Goal: Feedback & Contribution: Leave review/rating

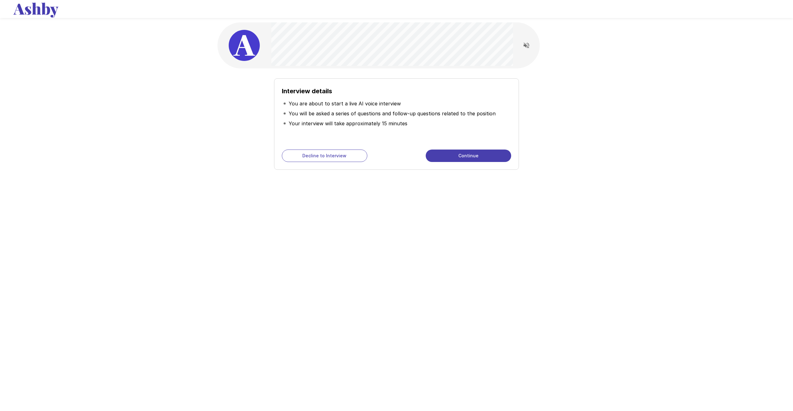
click at [484, 154] on button "Continue" at bounding box center [468, 155] width 85 height 12
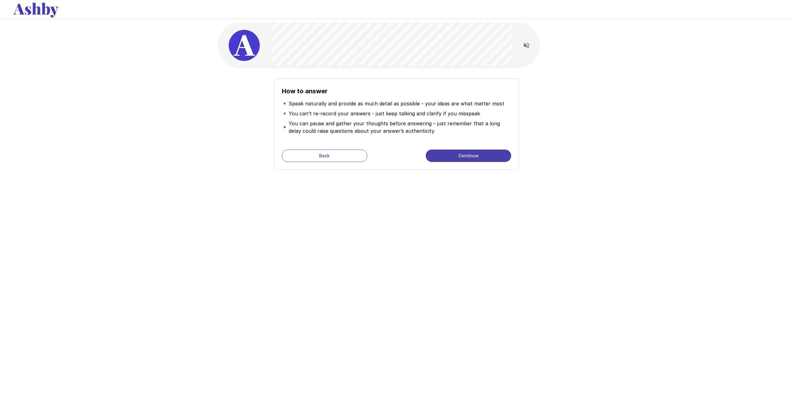
click at [487, 158] on button "Continue" at bounding box center [468, 155] width 85 height 12
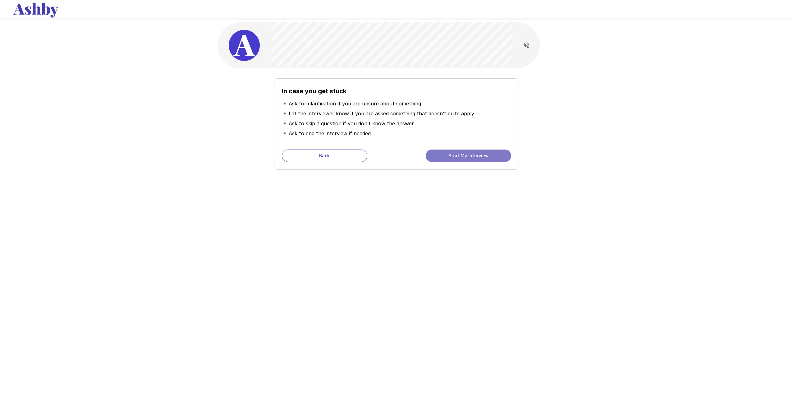
click at [482, 159] on button "Start My Interview" at bounding box center [468, 155] width 85 height 12
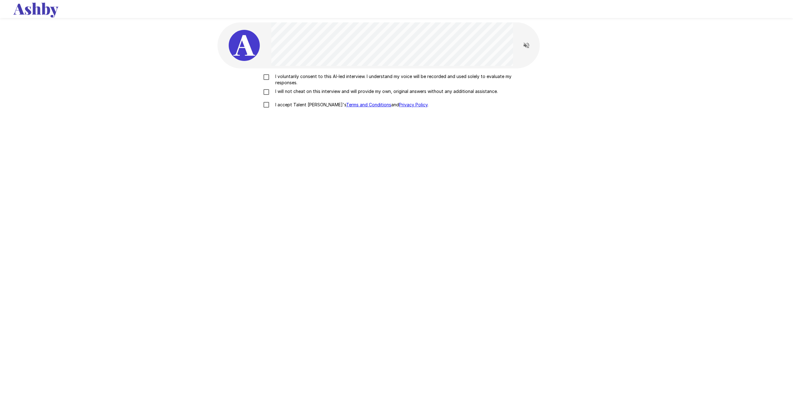
click at [316, 78] on p "I voluntarily consent to this AI-led interview. I understand my voice will be r…" at bounding box center [403, 79] width 260 height 12
click at [323, 94] on p "I will not cheat on this interview and will provide my own, original answers wi…" at bounding box center [385, 91] width 225 height 6
click at [303, 107] on p "I accept Talent Llama's Terms and Conditions and Privacy Policy ." at bounding box center [351, 105] width 156 height 6
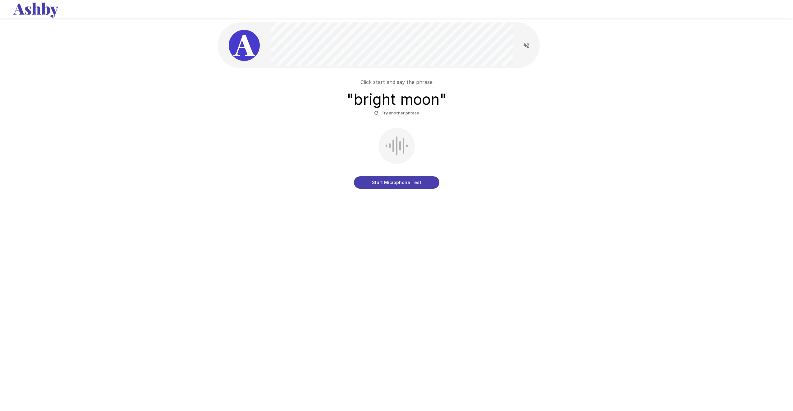
click at [412, 181] on button "Start Microphone Test" at bounding box center [396, 182] width 85 height 12
click at [435, 182] on button "Stop & Submit" at bounding box center [396, 182] width 85 height 12
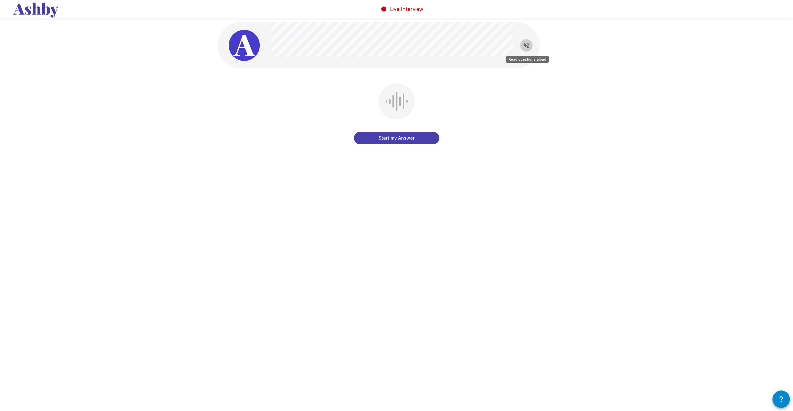
click at [529, 45] on icon "Read questions aloud" at bounding box center [526, 45] width 7 height 7
click at [426, 138] on button "Start my Answer" at bounding box center [396, 138] width 85 height 12
click at [419, 138] on button "Stop & Submit" at bounding box center [396, 138] width 85 height 12
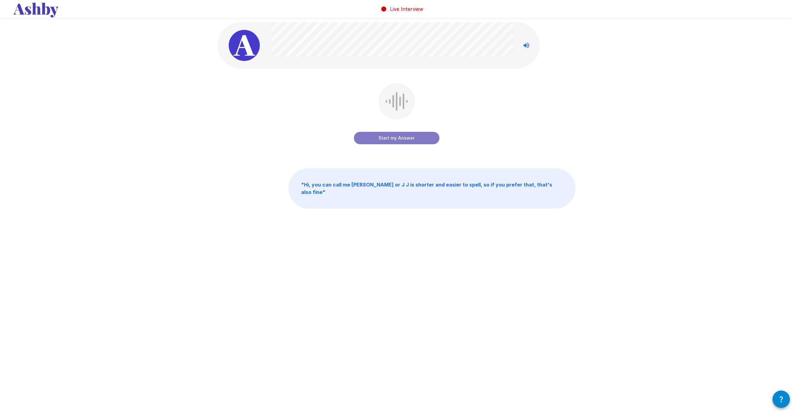
click at [427, 139] on button "Start my Answer" at bounding box center [396, 138] width 85 height 12
click at [409, 133] on button "Stop & Submit" at bounding box center [396, 138] width 85 height 12
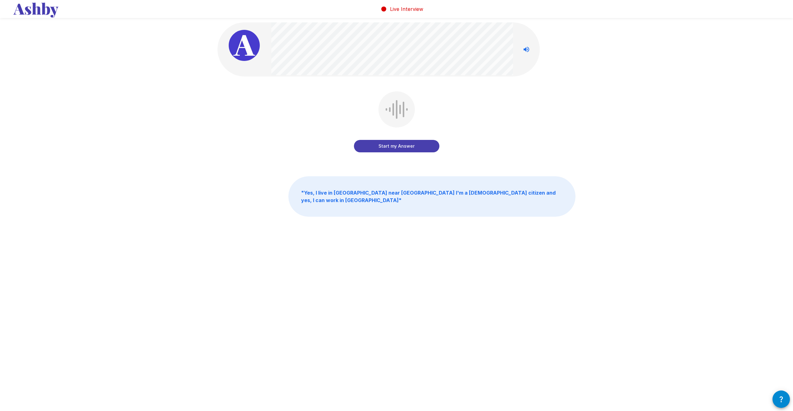
click at [406, 146] on button "Start my Answer" at bounding box center [396, 146] width 85 height 12
click at [424, 149] on button "Stop & Submit" at bounding box center [396, 146] width 85 height 12
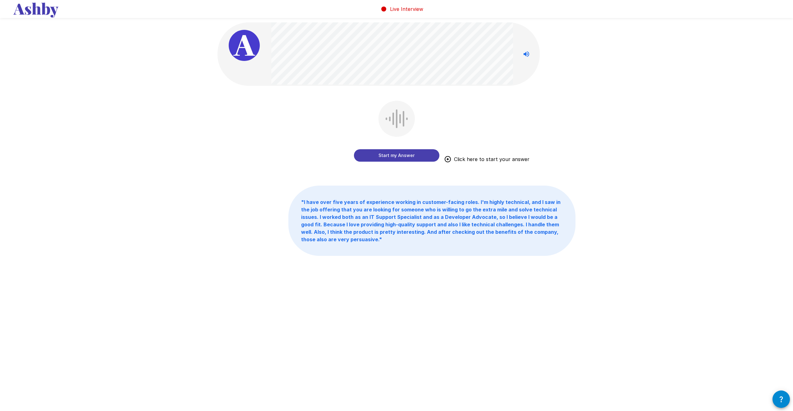
click at [415, 156] on button "Start my Answer" at bounding box center [396, 155] width 85 height 12
click at [416, 158] on button "Stop & Submit" at bounding box center [396, 155] width 85 height 12
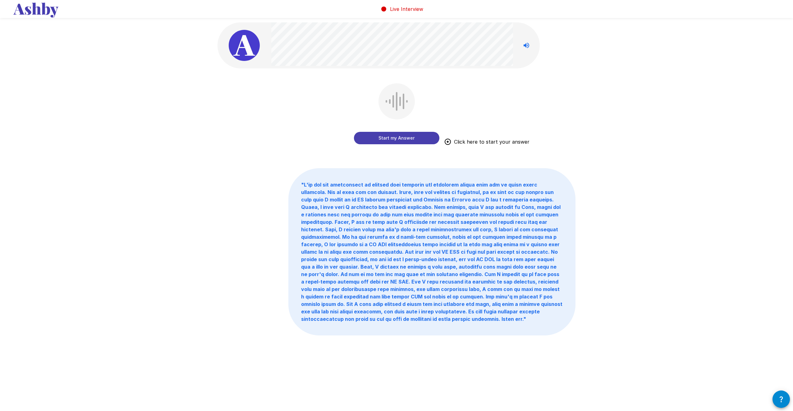
click at [420, 141] on button "Start my Answer" at bounding box center [396, 138] width 85 height 12
click at [428, 142] on button "Stop & Submit" at bounding box center [396, 138] width 85 height 12
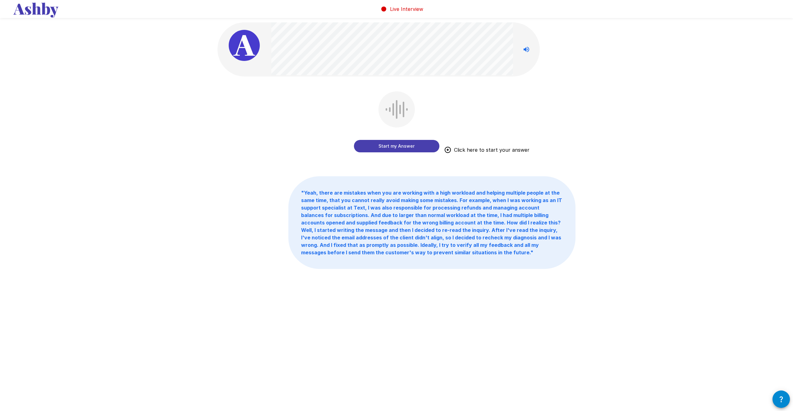
click at [430, 150] on button "Start my Answer" at bounding box center [396, 146] width 85 height 12
click at [421, 148] on button "Stop & Submit" at bounding box center [396, 146] width 85 height 12
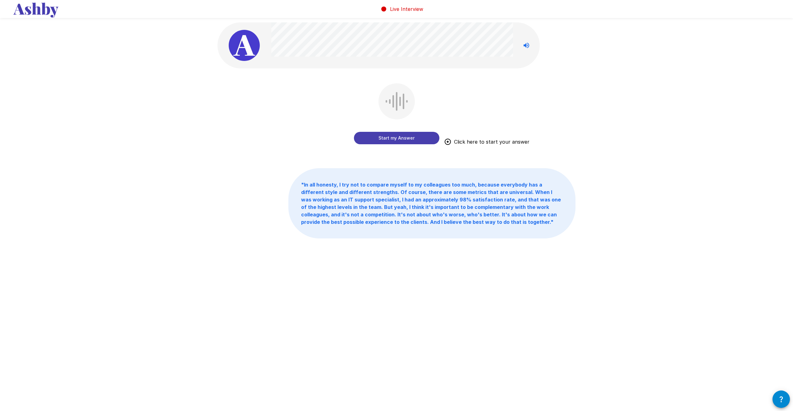
click at [395, 138] on button "Start my Answer" at bounding box center [396, 138] width 85 height 12
click at [406, 138] on button "Stop & Submit" at bounding box center [396, 138] width 85 height 12
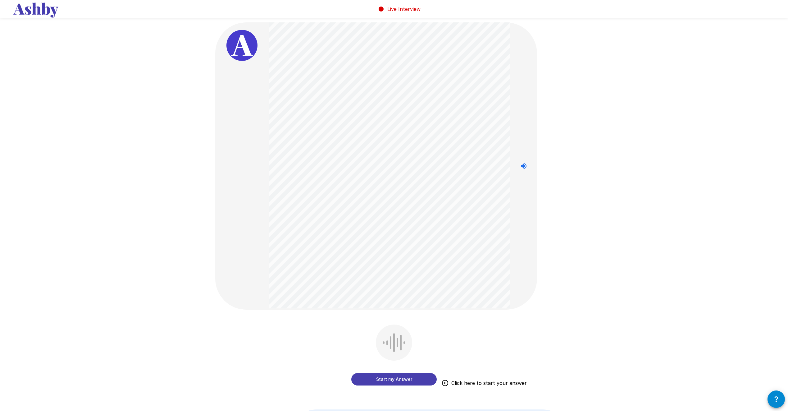
click at [428, 381] on button "Start my Answer" at bounding box center [393, 379] width 85 height 12
click at [416, 376] on button "Stop & Submit" at bounding box center [393, 379] width 85 height 12
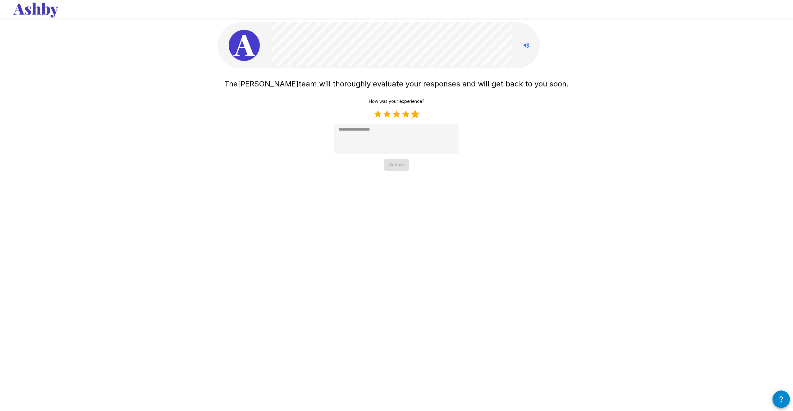
click at [414, 114] on label "5 Stars" at bounding box center [414, 113] width 9 height 9
type textarea "*"
click at [399, 164] on button "Submit" at bounding box center [396, 164] width 25 height 11
